Goal: Information Seeking & Learning: Find specific fact

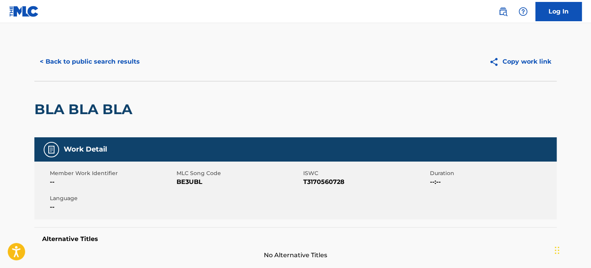
click at [102, 63] on button "< Back to public search results" at bounding box center [89, 61] width 111 height 19
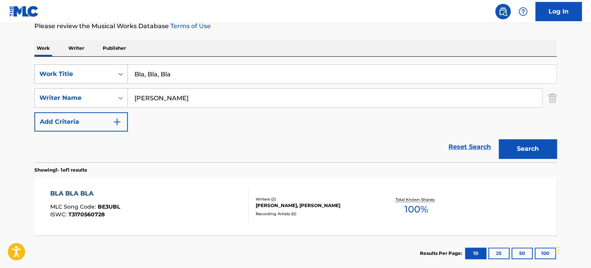
drag, startPoint x: 178, startPoint y: 71, endPoint x: 99, endPoint y: 66, distance: 78.9
click at [96, 66] on div "SearchWithCriteria936ed160-00a8-4923-b408-7cdaa1cd295b Work Title Bla, Bla, Bla" at bounding box center [295, 74] width 522 height 19
paste input "EL PALOMITO"
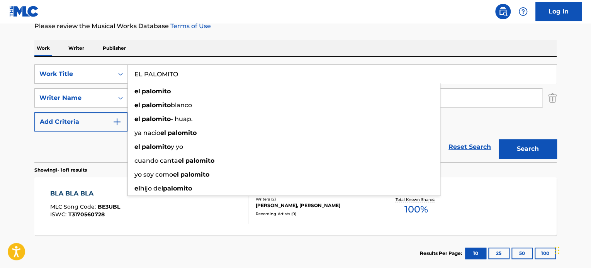
type input "EL PALOMITO"
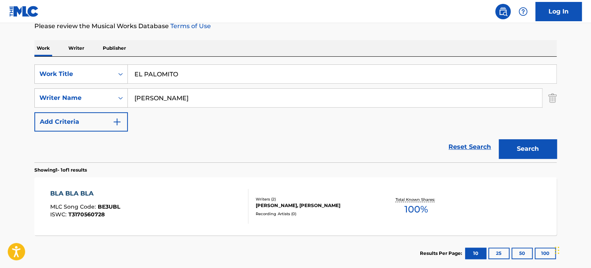
click at [285, 47] on div "Work Writer Publisher" at bounding box center [295, 48] width 522 height 16
click at [190, 78] on input "EL PALOMITO" at bounding box center [342, 74] width 428 height 19
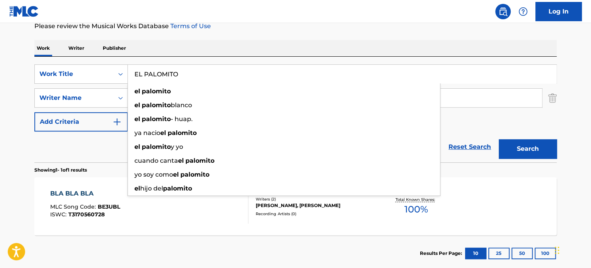
click at [273, 52] on div "Work Writer Publisher" at bounding box center [295, 48] width 522 height 16
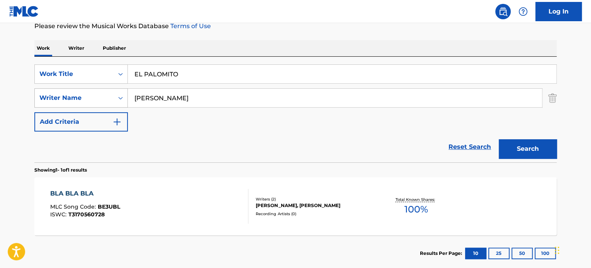
drag, startPoint x: 217, startPoint y: 107, endPoint x: 83, endPoint y: 105, distance: 134.8
click at [83, 105] on div "SearchWithCriteriaba30100e-5abf-4a0f-b50f-01127bf17176 Writer Name [PERSON_NAME]" at bounding box center [295, 97] width 522 height 19
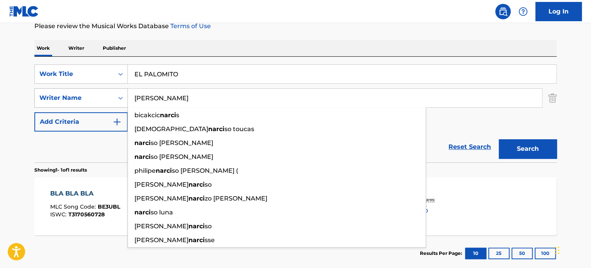
type input "[PERSON_NAME]"
click at [499, 139] on button "Search" at bounding box center [528, 148] width 58 height 19
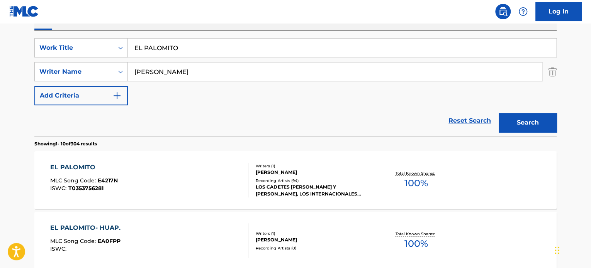
scroll to position [146, 0]
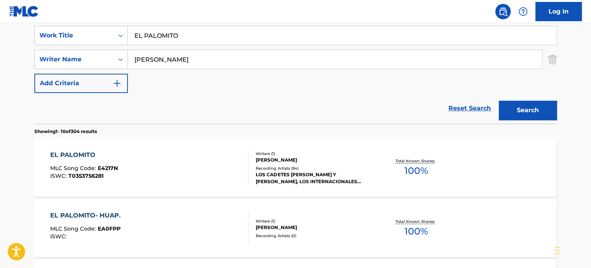
click at [220, 173] on div "EL PALOMITO MLC Song Code : E4217N ISWC : T0353756281" at bounding box center [149, 168] width 199 height 35
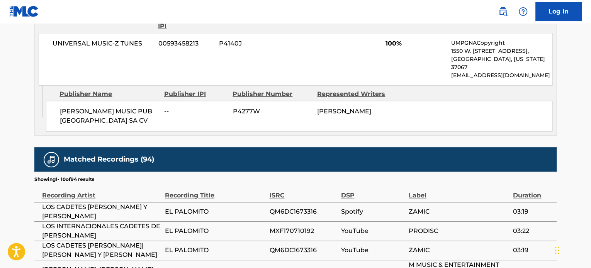
scroll to position [425, 0]
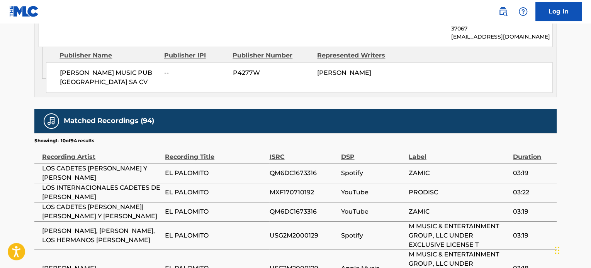
click at [326, 208] on td "QM6DC1673316" at bounding box center [304, 211] width 71 height 19
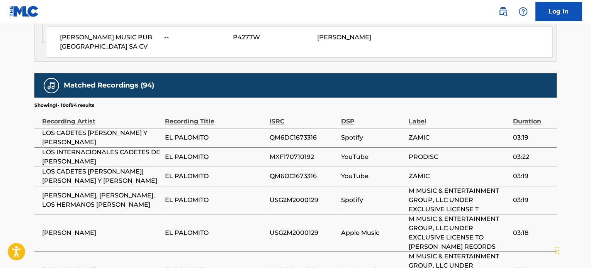
scroll to position [502, 0]
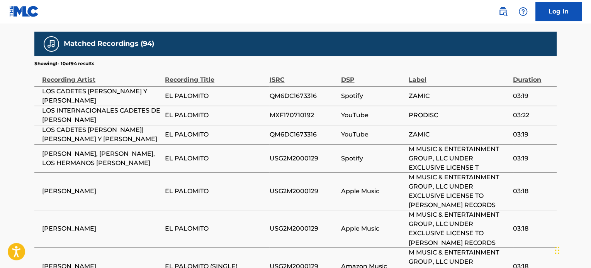
click at [310, 92] on span "QM6DC1673316" at bounding box center [303, 96] width 68 height 9
copy span "QM6DC1673316"
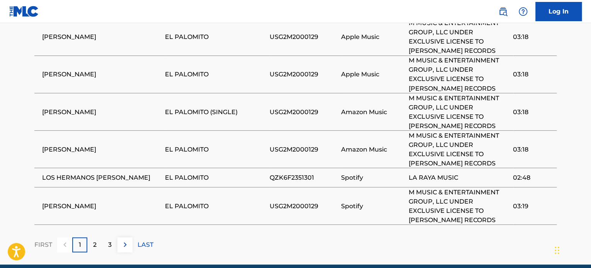
click at [97, 238] on div "2" at bounding box center [94, 245] width 15 height 15
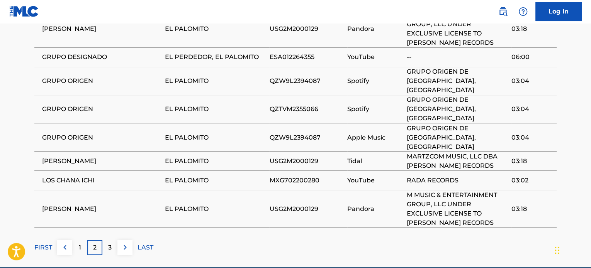
scroll to position [540, 0]
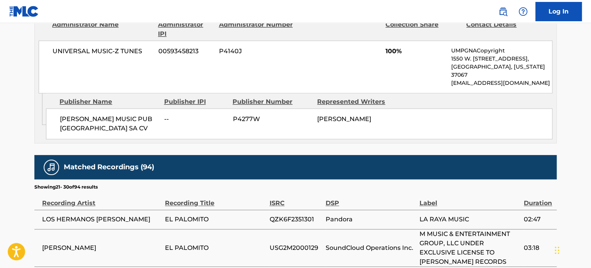
scroll to position [579, 0]
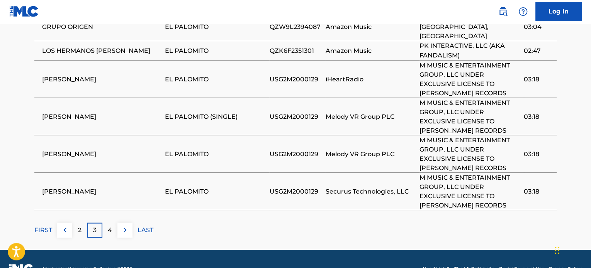
click at [116, 223] on div "4" at bounding box center [109, 230] width 15 height 15
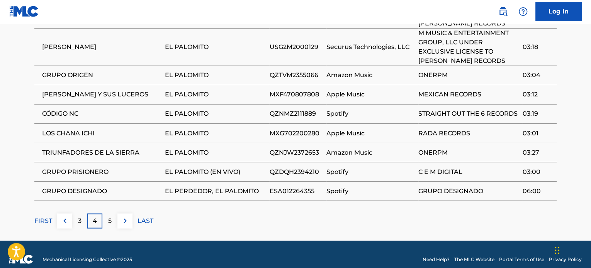
click at [115, 215] on div "5" at bounding box center [109, 221] width 15 height 15
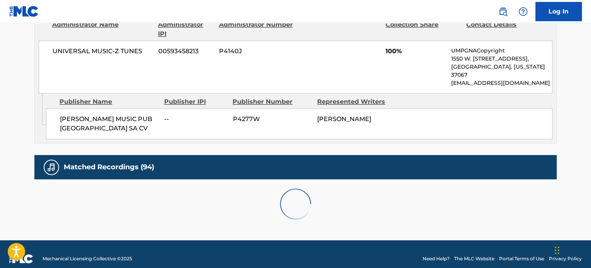
scroll to position [581, 0]
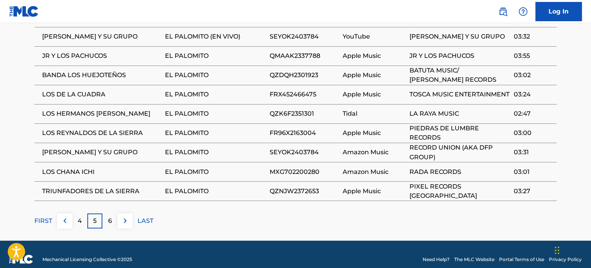
click at [115, 215] on div "6" at bounding box center [109, 221] width 15 height 15
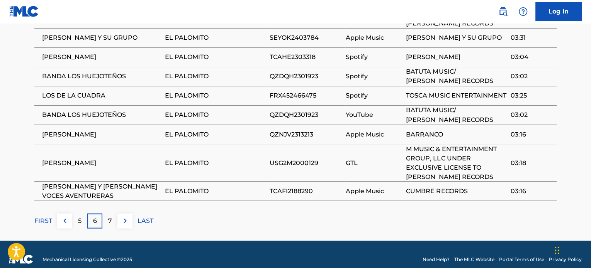
click at [115, 215] on div "7" at bounding box center [109, 221] width 15 height 15
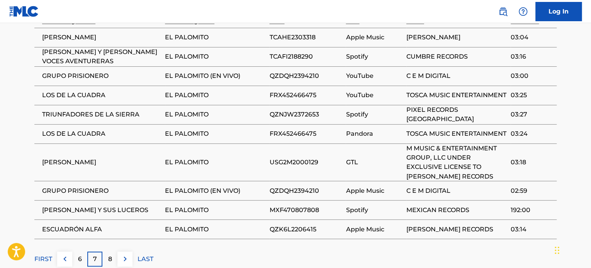
click at [112, 242] on div "Matched Recordings (94) Showing 61 - 70 of 94 results Recording Artist Recordin…" at bounding box center [295, 120] width 522 height 294
click at [110, 255] on p "8" at bounding box center [110, 259] width 4 height 9
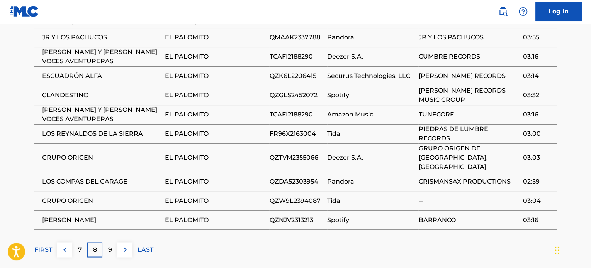
click at [112, 243] on div "9" at bounding box center [109, 250] width 15 height 15
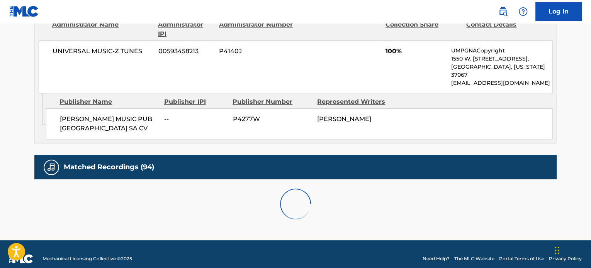
scroll to position [561, 0]
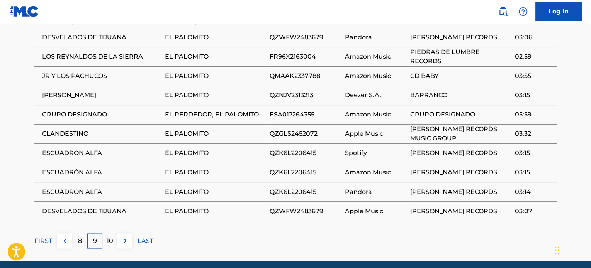
click at [112, 236] on p "10" at bounding box center [110, 240] width 7 height 9
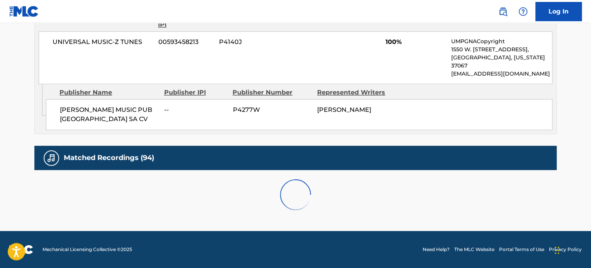
scroll to position [465, 0]
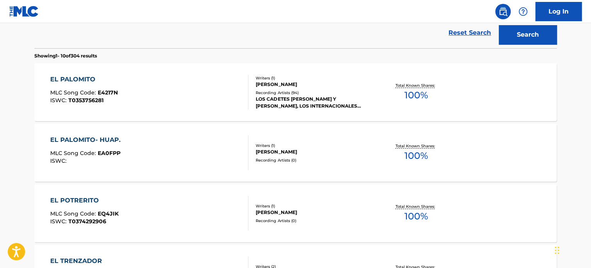
scroll to position [223, 0]
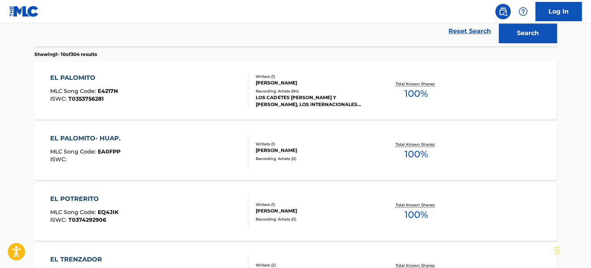
click at [189, 153] on div "EL PALOMITO- HUAP. MLC Song Code : EA0FPP ISWC :" at bounding box center [149, 151] width 199 height 35
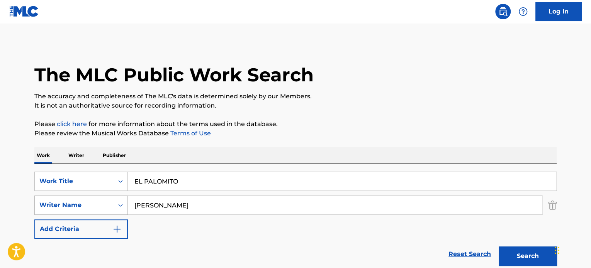
drag, startPoint x: 169, startPoint y: 207, endPoint x: 90, endPoint y: 199, distance: 79.6
click at [88, 197] on div "SearchWithCriteriaba30100e-5abf-4a0f-b50f-01127bf17176 Writer Name [PERSON_NAME]" at bounding box center [295, 205] width 522 height 19
click at [178, 197] on input "[PERSON_NAME]" at bounding box center [335, 205] width 414 height 19
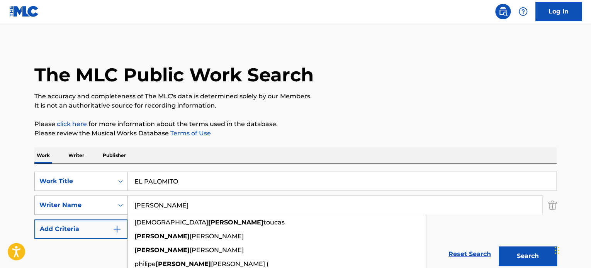
drag, startPoint x: 136, startPoint y: 205, endPoint x: 75, endPoint y: 202, distance: 60.4
click at [77, 203] on div "SearchWithCriteriaba30100e-5abf-4a0f-b50f-01127bf17176 Writer Name [PERSON_NAME…" at bounding box center [295, 205] width 522 height 19
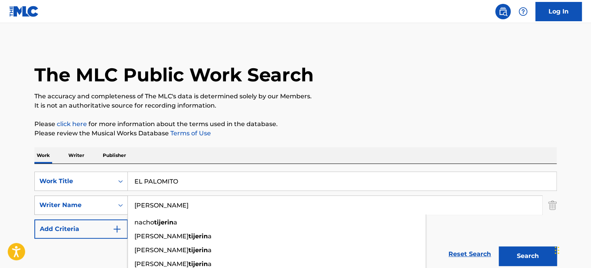
click at [499, 247] on button "Search" at bounding box center [528, 256] width 58 height 19
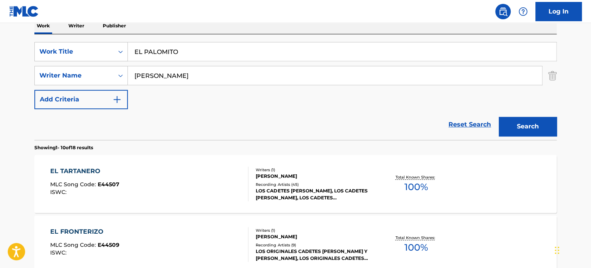
scroll to position [77, 0]
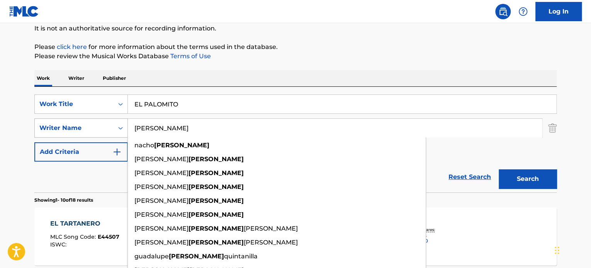
drag, startPoint x: 172, startPoint y: 132, endPoint x: 114, endPoint y: 124, distance: 58.2
click at [114, 124] on div "SearchWithCriteriaba30100e-5abf-4a0f-b50f-01127bf17176 Writer Name [PERSON_NAME…" at bounding box center [295, 128] width 522 height 19
paste input "[PERSON_NAME] Peñ"
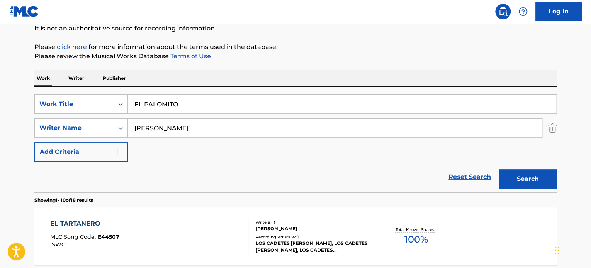
type input "[PERSON_NAME]"
click at [499, 170] on button "Search" at bounding box center [528, 179] width 58 height 19
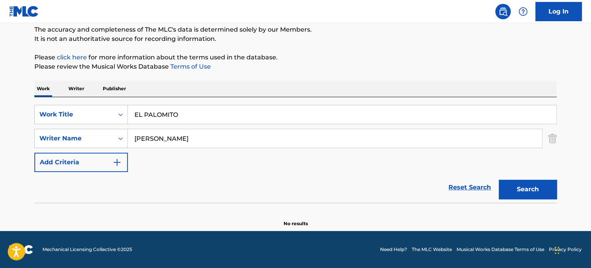
scroll to position [66, 0]
drag, startPoint x: 221, startPoint y: 142, endPoint x: 121, endPoint y: 138, distance: 100.1
click at [121, 139] on div "SearchWithCriteriaba30100e-5abf-4a0f-b50f-01127bf17176 Writer Name [PERSON_NAME]" at bounding box center [295, 138] width 522 height 19
click at [499, 180] on button "Search" at bounding box center [528, 189] width 58 height 19
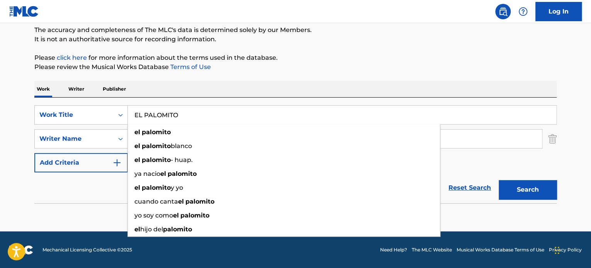
drag, startPoint x: 144, startPoint y: 114, endPoint x: 62, endPoint y: 95, distance: 84.0
click at [58, 102] on div "SearchWithCriteria936ed160-00a8-4923-b408-7cdaa1cd295b Work Title EL PALOMITO e…" at bounding box center [295, 151] width 522 height 106
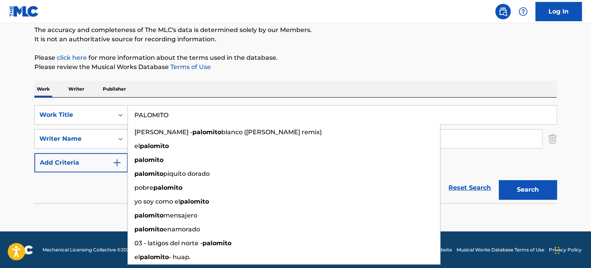
type input "PALOMITO"
click at [499, 180] on button "Search" at bounding box center [528, 189] width 58 height 19
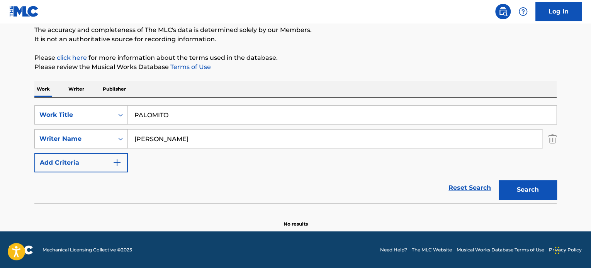
drag, startPoint x: 159, startPoint y: 141, endPoint x: 63, endPoint y: 142, distance: 95.8
click at [71, 141] on div "SearchWithCriteriaba30100e-5abf-4a0f-b50f-01127bf17176 Writer Name [PERSON_NAME]" at bounding box center [295, 138] width 522 height 19
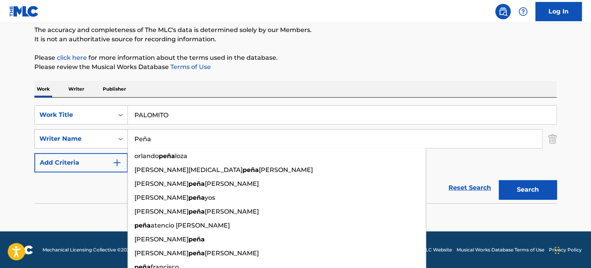
type input "Peña"
click at [499, 180] on button "Search" at bounding box center [528, 189] width 58 height 19
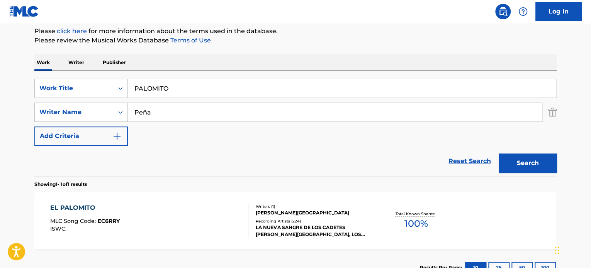
scroll to position [105, 0]
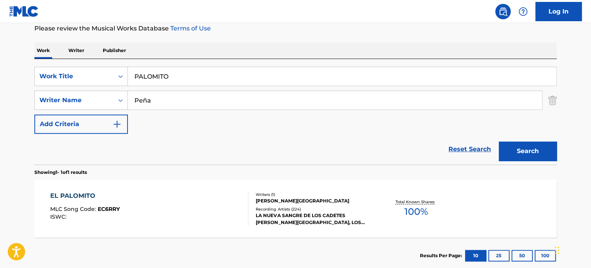
click at [192, 219] on div "EL PALOMITO MLC Song Code : EC6RRY ISWC :" at bounding box center [149, 209] width 199 height 35
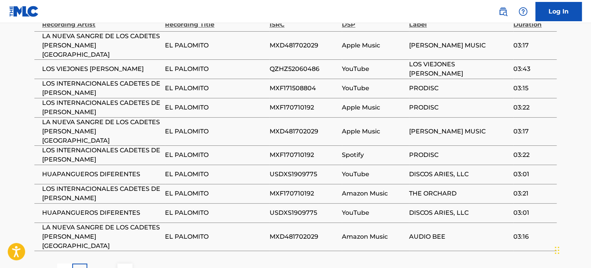
scroll to position [502, 0]
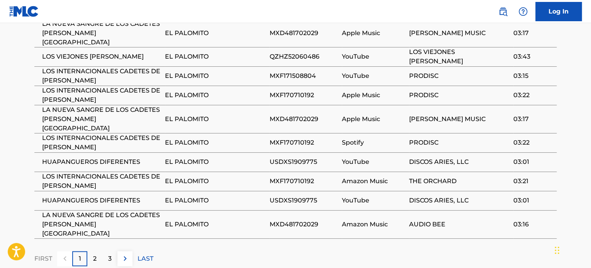
click at [95, 254] on p "2" at bounding box center [94, 258] width 3 height 9
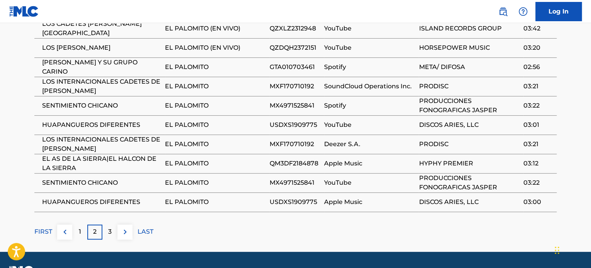
click at [107, 225] on div "3" at bounding box center [109, 232] width 15 height 15
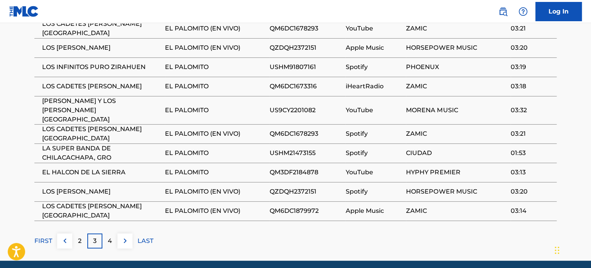
click at [290, 129] on span "QM6DC1678293" at bounding box center [305, 133] width 72 height 9
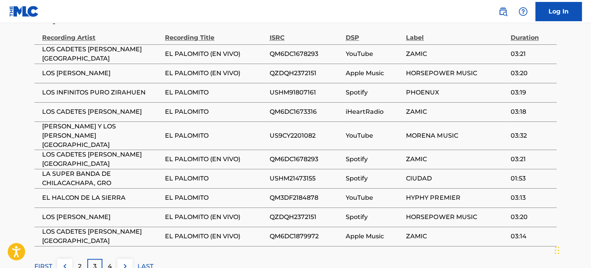
scroll to position [464, 0]
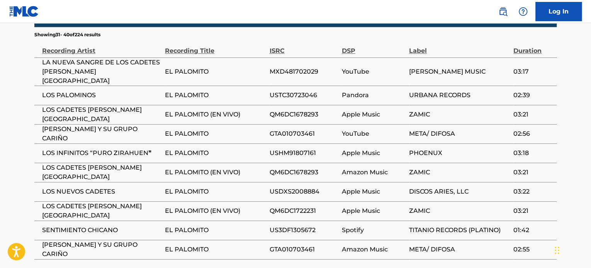
click at [298, 168] on span "QM6DC1678293" at bounding box center [303, 172] width 68 height 9
click at [291, 67] on span "MXD481702029" at bounding box center [303, 71] width 68 height 9
copy span "MXD481702029"
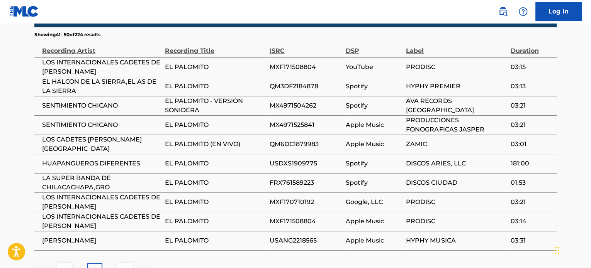
click at [110, 266] on p "6" at bounding box center [110, 270] width 4 height 9
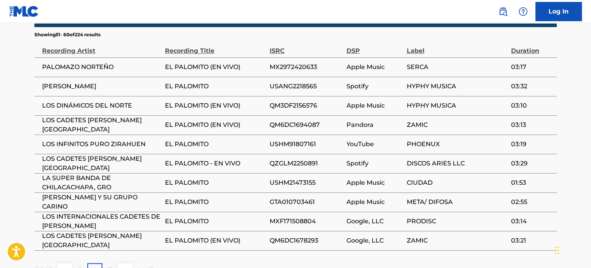
click at [110, 266] on p "7" at bounding box center [110, 270] width 4 height 9
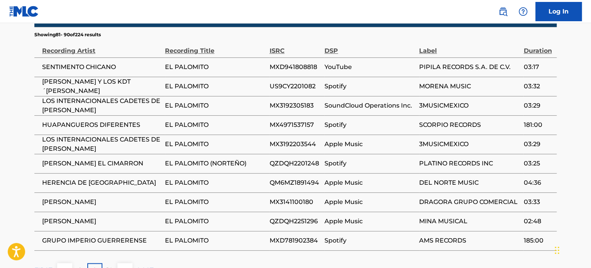
click at [108, 266] on p "10" at bounding box center [110, 270] width 7 height 9
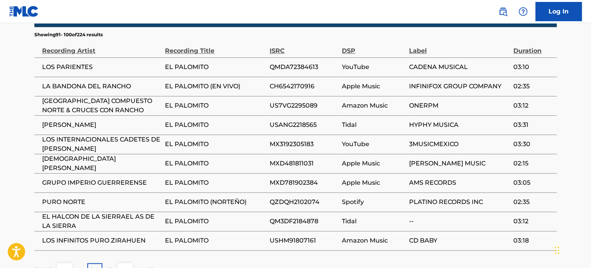
click at [108, 266] on p "11" at bounding box center [110, 270] width 5 height 9
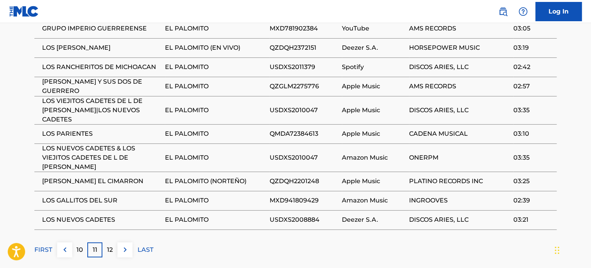
click at [107, 245] on p "12" at bounding box center [110, 249] width 6 height 9
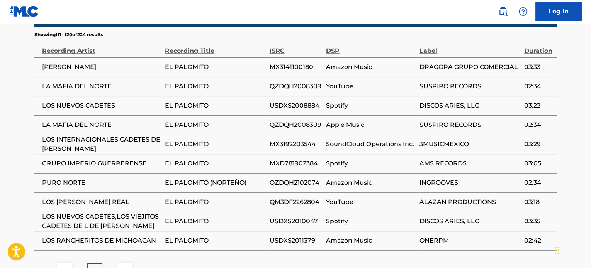
scroll to position [502, 0]
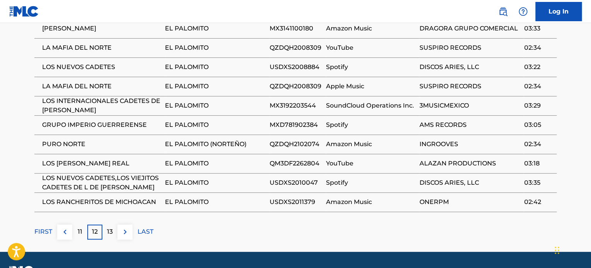
click at [107, 236] on p "13" at bounding box center [110, 232] width 6 height 9
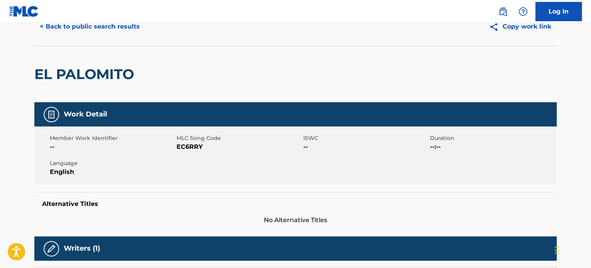
scroll to position [0, 0]
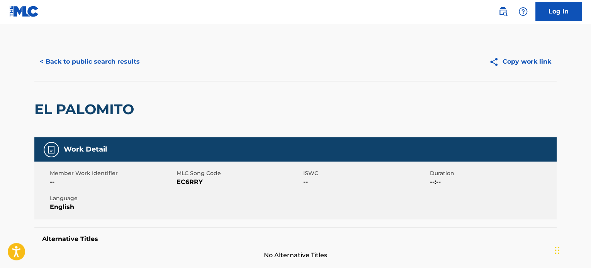
click at [113, 69] on button "< Back to public search results" at bounding box center [89, 61] width 111 height 19
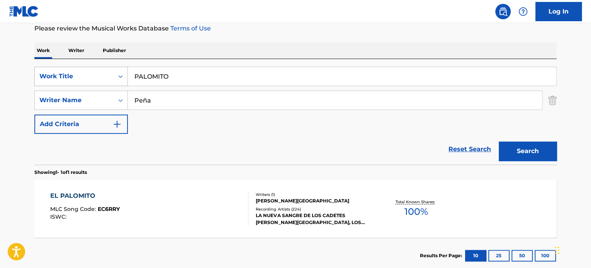
drag, startPoint x: 172, startPoint y: 75, endPoint x: 126, endPoint y: 80, distance: 46.2
click at [126, 79] on div "SearchWithCriteria936ed160-00a8-4923-b408-7cdaa1cd295b Work Title PALOMITO" at bounding box center [295, 76] width 522 height 19
paste input "CORRIDO DE [PERSON_NAME]"
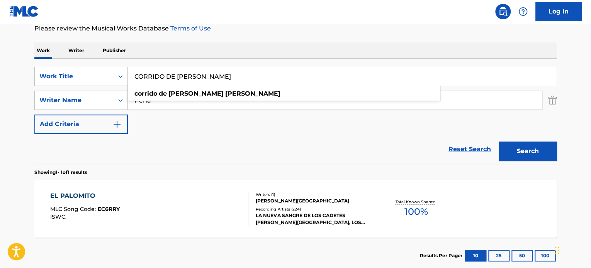
type input "CORRIDO DE [PERSON_NAME]"
drag, startPoint x: 328, startPoint y: 50, endPoint x: 319, endPoint y: 58, distance: 11.7
click at [326, 50] on div "Work Writer Publisher" at bounding box center [295, 50] width 522 height 16
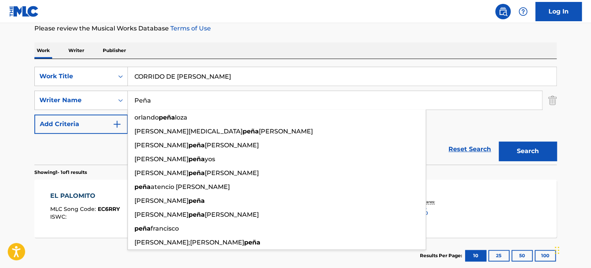
drag, startPoint x: 242, startPoint y: 104, endPoint x: 75, endPoint y: 89, distance: 168.4
click at [83, 91] on div "SearchWithCriteriaba30100e-5abf-4a0f-b50f-01127bf17176 Writer Name [GEOGRAPHIC_…" at bounding box center [295, 100] width 522 height 19
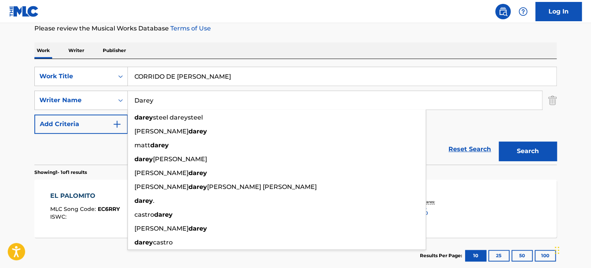
type input "Darey"
click at [499, 142] on button "Search" at bounding box center [528, 151] width 58 height 19
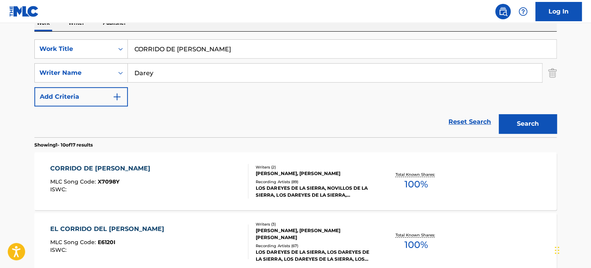
scroll to position [144, 0]
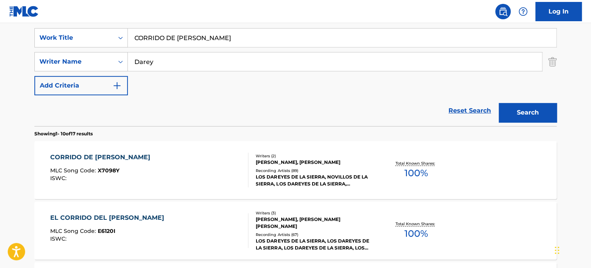
click at [173, 191] on div "CORRIDO DE [PERSON_NAME] MLC Song Code : X7098Y ISWC : Writers ( 2 ) [PERSON_NA…" at bounding box center [295, 170] width 522 height 58
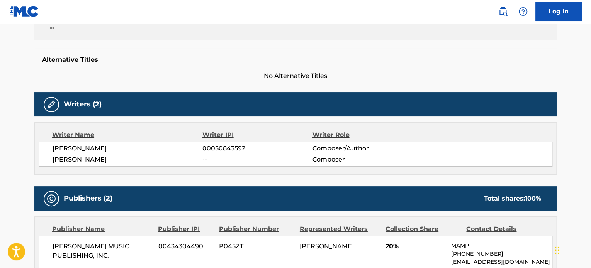
scroll to position [193, 0]
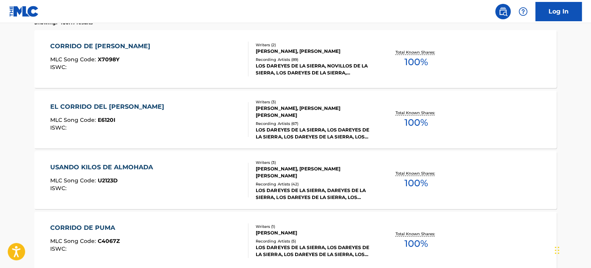
scroll to position [182, 0]
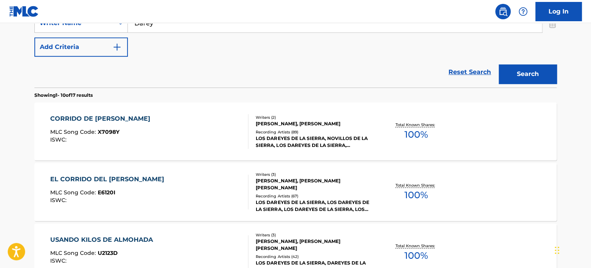
click at [226, 142] on div "CORRIDO DE [PERSON_NAME] MLC Song Code : X7098Y ISWC :" at bounding box center [149, 131] width 199 height 35
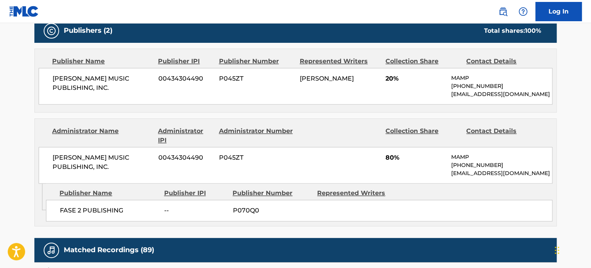
scroll to position [579, 0]
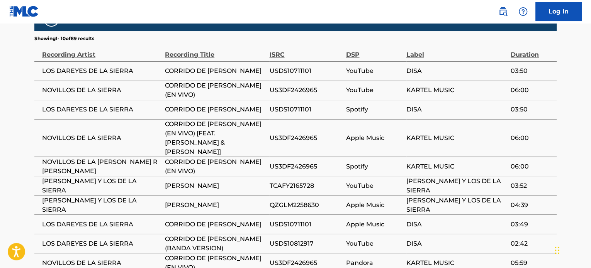
click at [286, 95] on span "US3DF2426965" at bounding box center [305, 90] width 73 height 9
click at [287, 95] on span "US3DF2426965" at bounding box center [305, 90] width 73 height 9
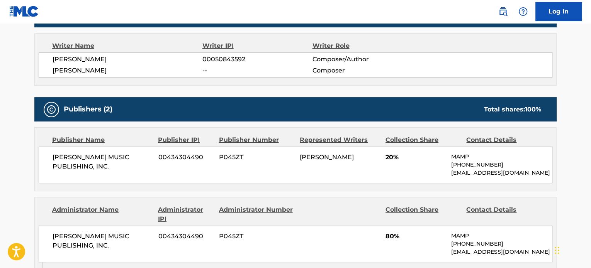
scroll to position [232, 0]
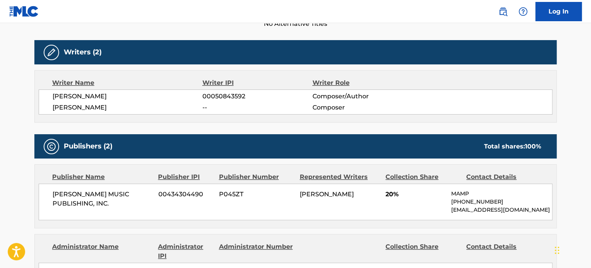
click at [122, 92] on span "[PERSON_NAME]" at bounding box center [128, 96] width 150 height 9
click at [122, 93] on span "[PERSON_NAME]" at bounding box center [128, 96] width 150 height 9
click at [122, 94] on span "[PERSON_NAME]" at bounding box center [128, 96] width 150 height 9
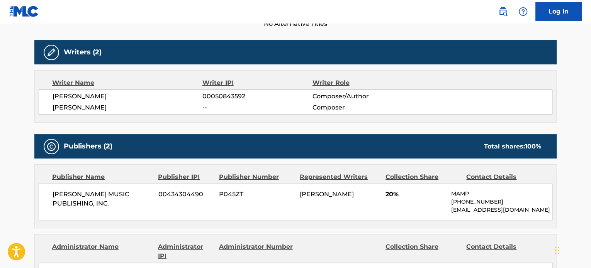
click at [66, 104] on span "[PERSON_NAME]" at bounding box center [128, 107] width 150 height 9
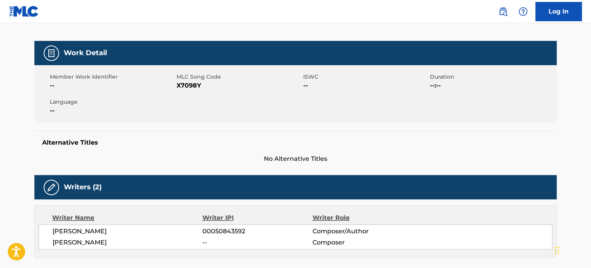
scroll to position [0, 0]
